Goal: Information Seeking & Learning: Learn about a topic

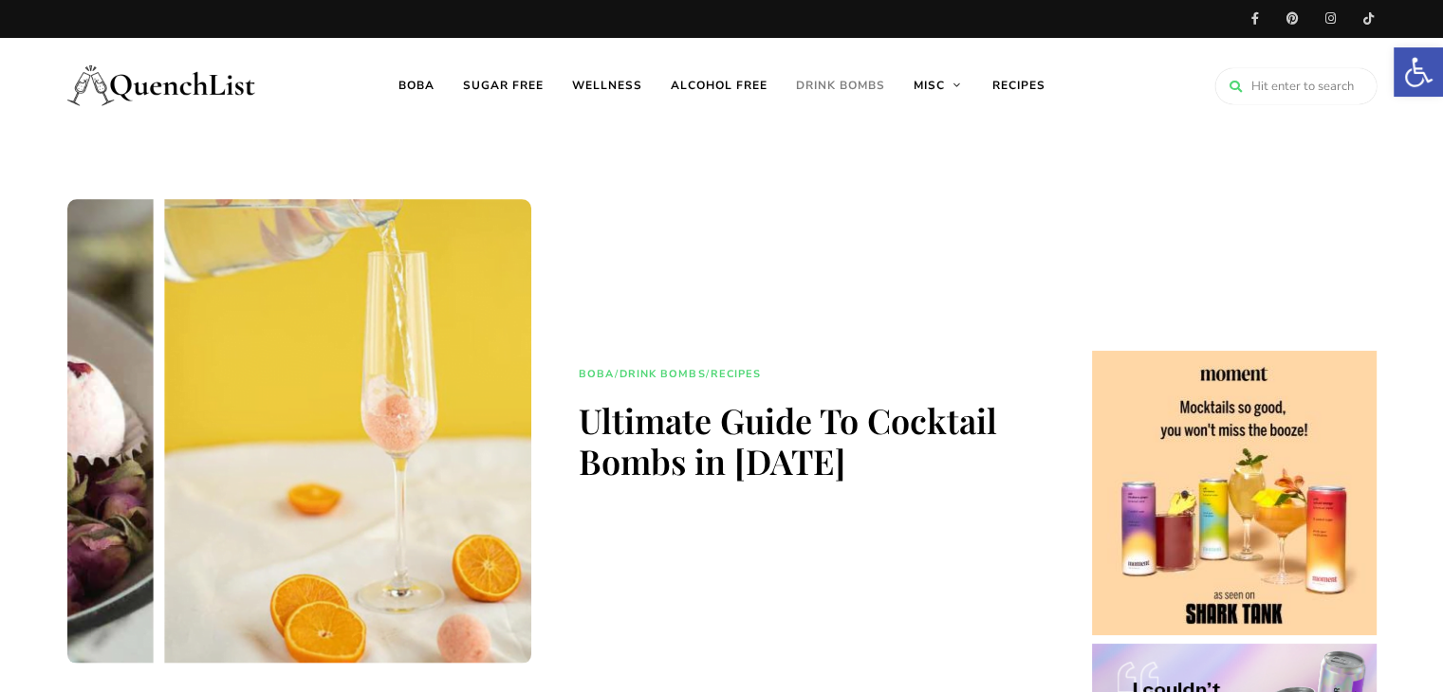
click at [839, 77] on link "Drink Bombs" at bounding box center [841, 85] width 118 height 95
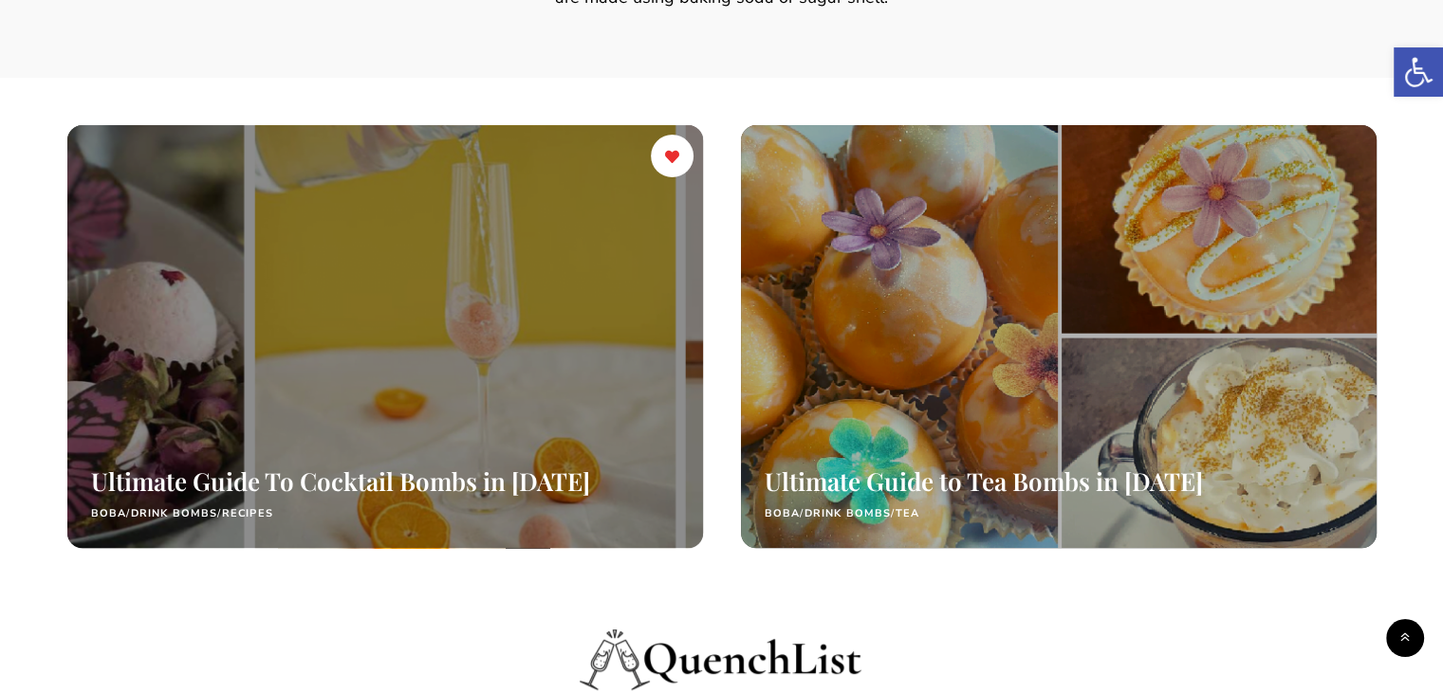
scroll to position [474, 0]
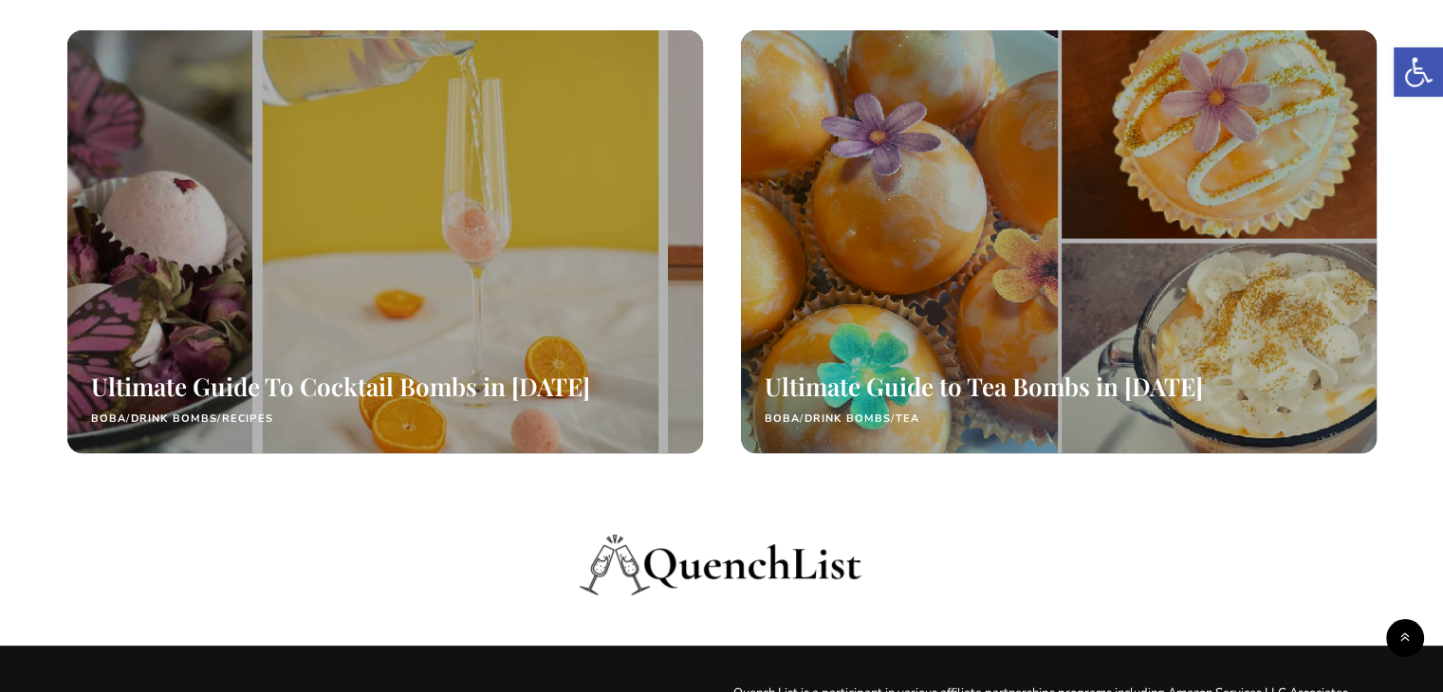
click at [425, 502] on div "Ultimate Guide To Cocktail Bombs in 2025 Boba / Drink Bombs / Recipes Ultimate …" at bounding box center [721, 280] width 1309 height 500
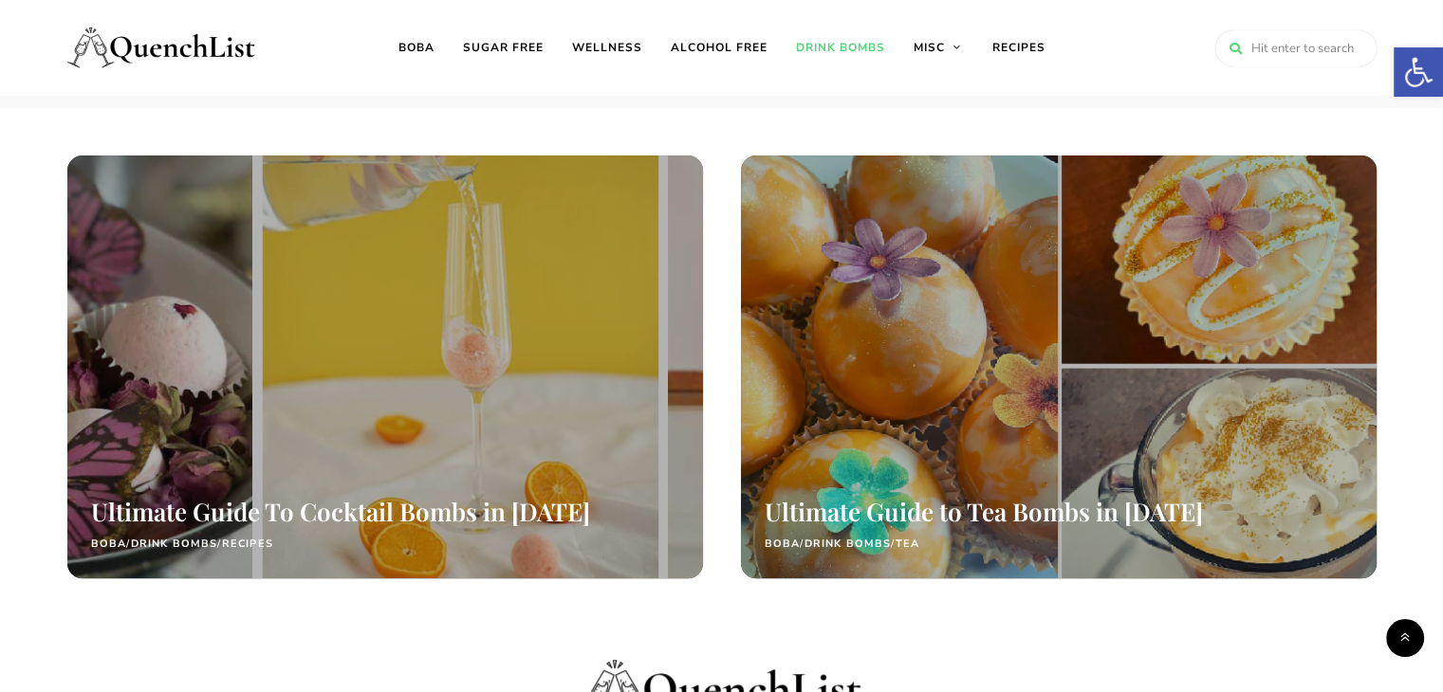
scroll to position [326, 0]
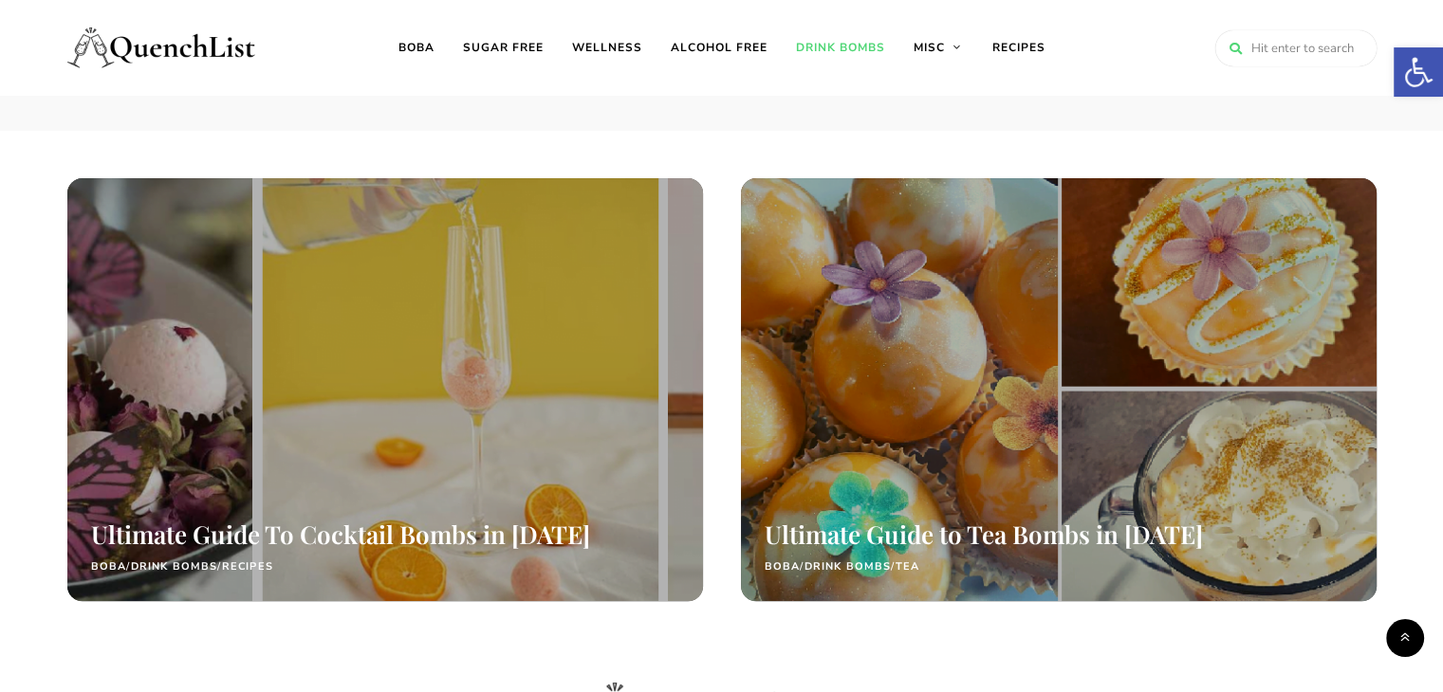
click at [473, 292] on div at bounding box center [385, 390] width 636 height 424
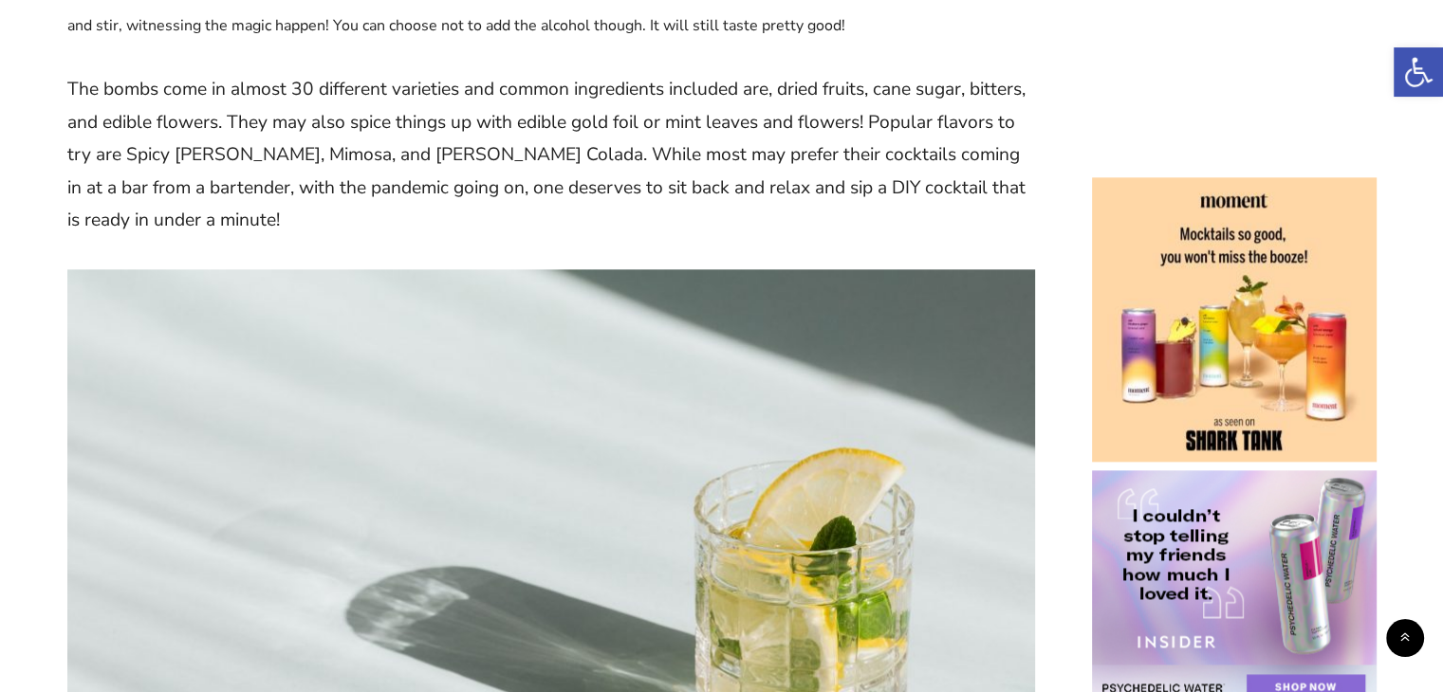
scroll to position [2371, 0]
